Goal: Task Accomplishment & Management: Complete application form

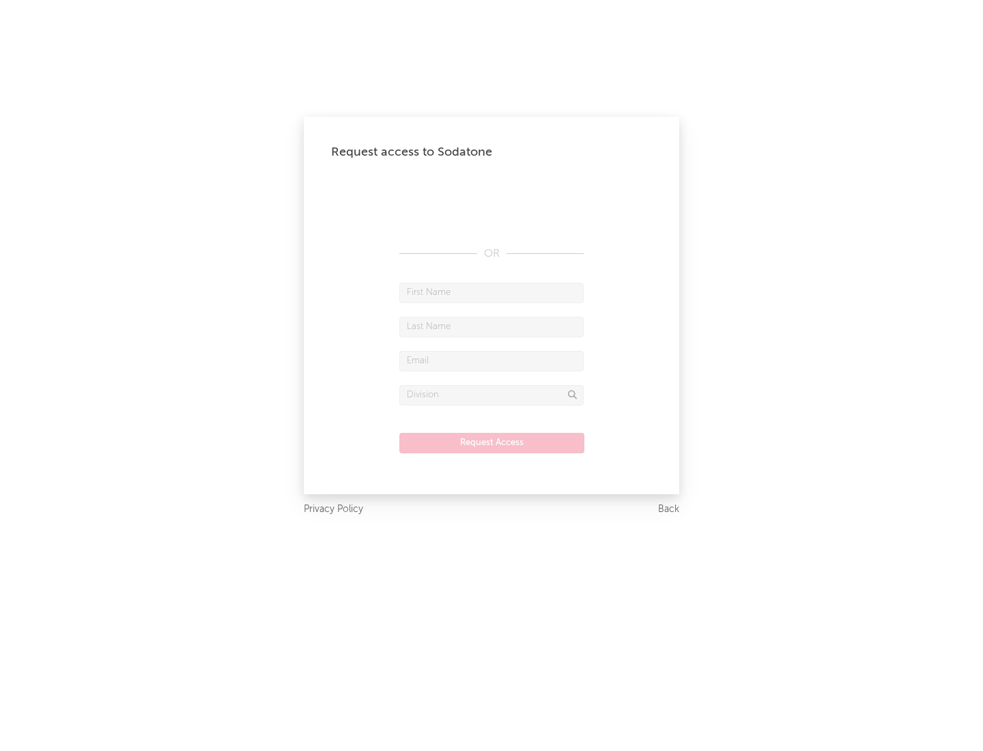
click at [491, 292] on input "text" at bounding box center [491, 293] width 184 height 20
type input "[PERSON_NAME]"
click at [491, 326] on input "text" at bounding box center [491, 327] width 184 height 20
type input "[PERSON_NAME]"
click at [491, 360] on input "text" at bounding box center [491, 361] width 184 height 20
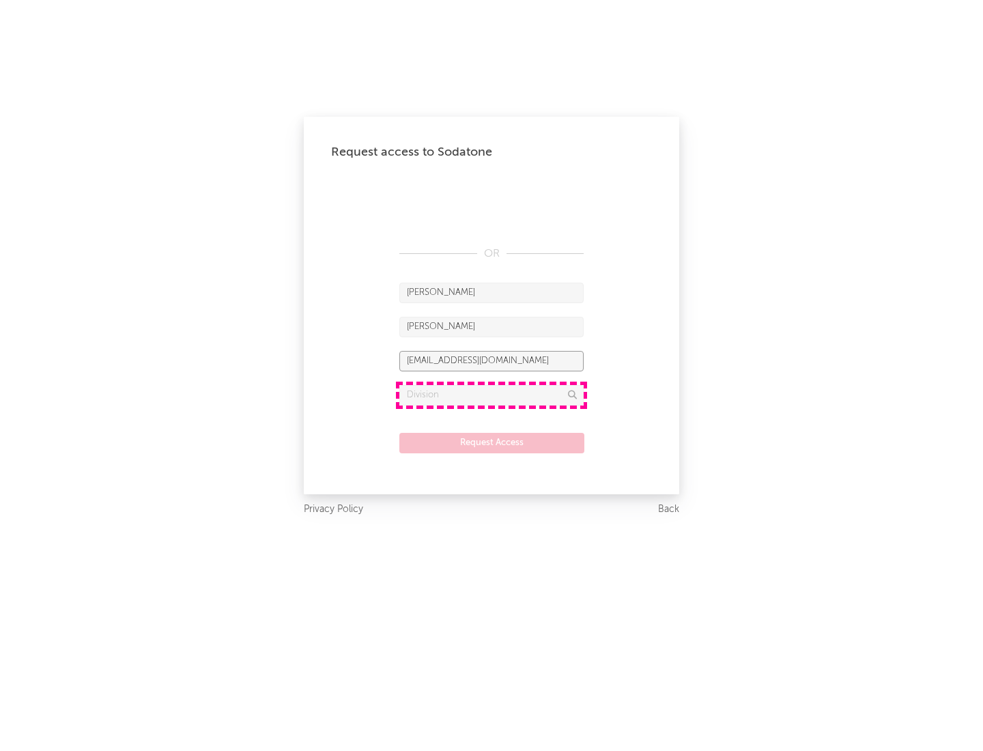
type input "[EMAIL_ADDRESS][DOMAIN_NAME]"
click at [491, 395] on input "text" at bounding box center [491, 395] width 184 height 20
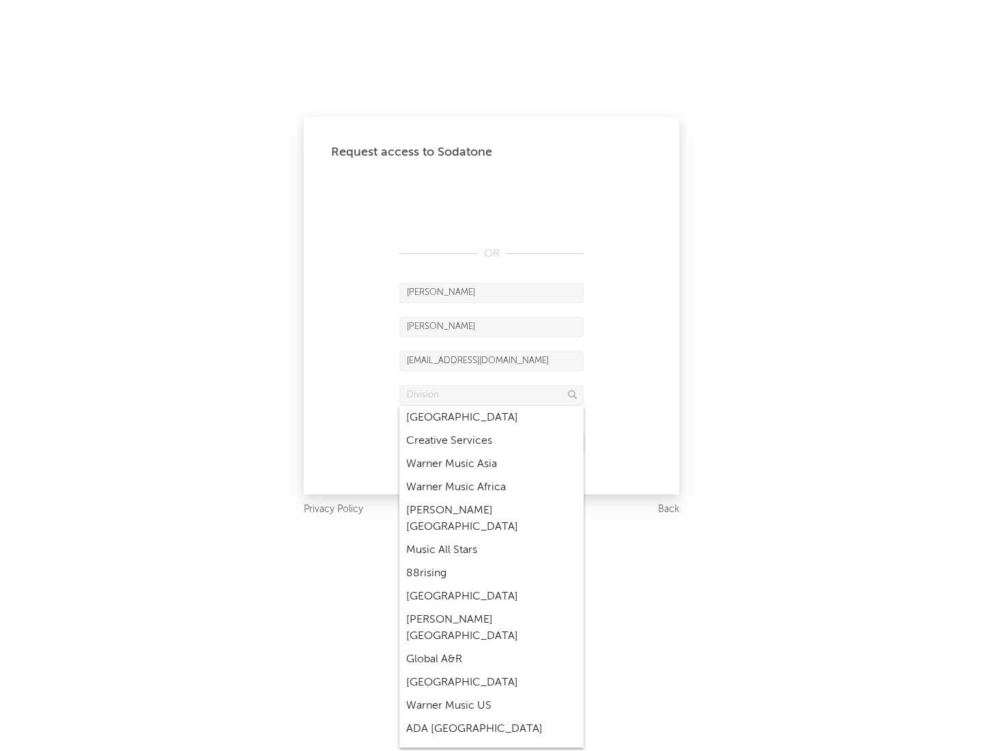
click at [491, 539] on div "Music All Stars" at bounding box center [491, 550] width 184 height 23
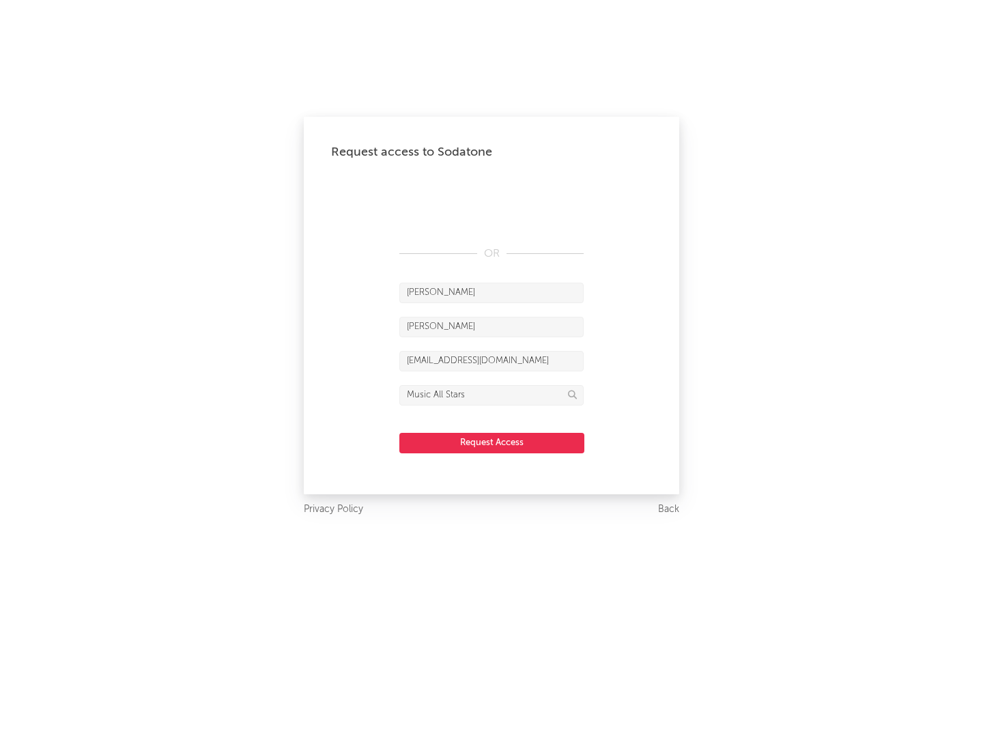
type input "Music All Stars"
click at [491, 442] on button "Request Access" at bounding box center [491, 443] width 185 height 20
